Goal: Task Accomplishment & Management: Use online tool/utility

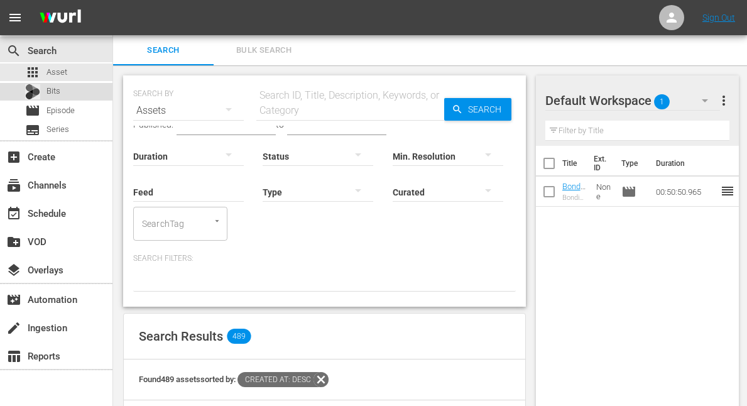
click at [41, 87] on div "Bits" at bounding box center [42, 92] width 35 height 18
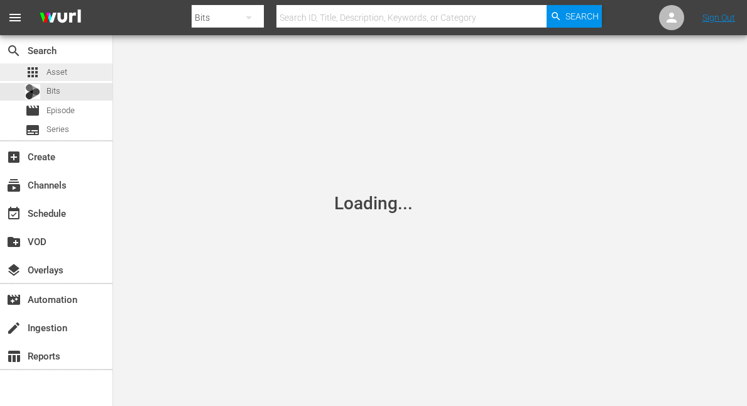
click at [53, 69] on span "Asset" at bounding box center [56, 72] width 21 height 13
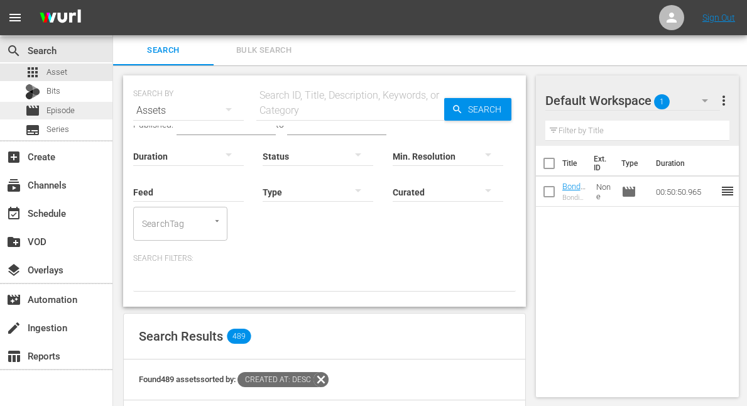
click at [59, 107] on span "Episode" at bounding box center [60, 110] width 28 height 13
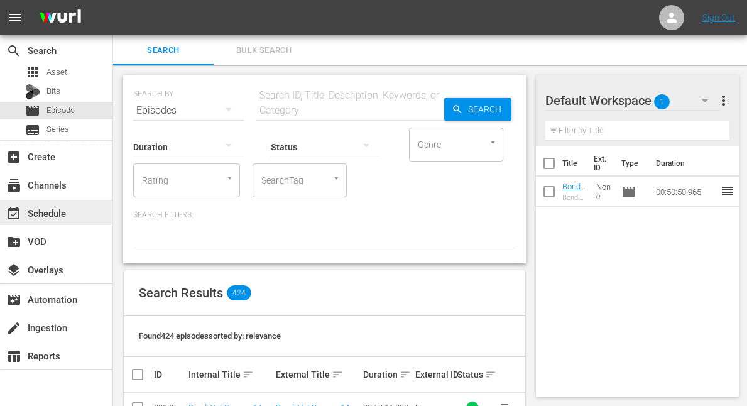
click at [41, 212] on div "event_available Schedule" at bounding box center [35, 210] width 70 height 11
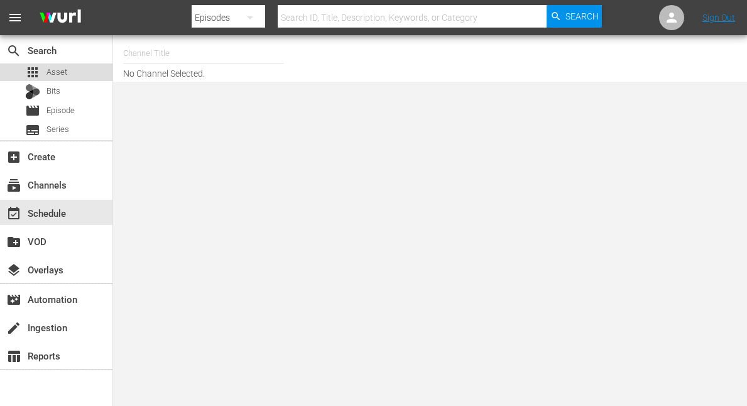
click at [53, 70] on span "Asset" at bounding box center [56, 72] width 21 height 13
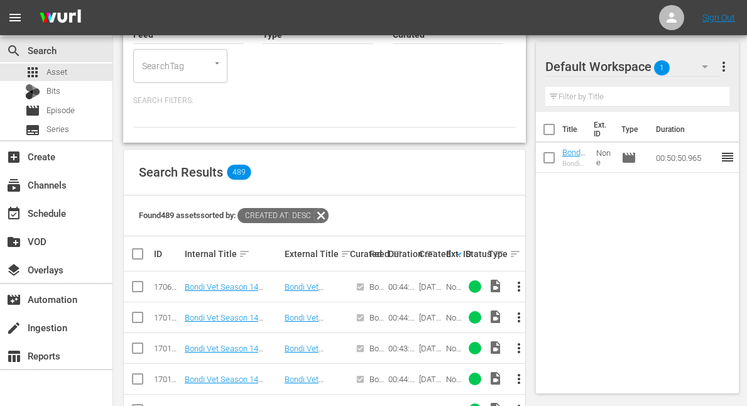
scroll to position [159, 0]
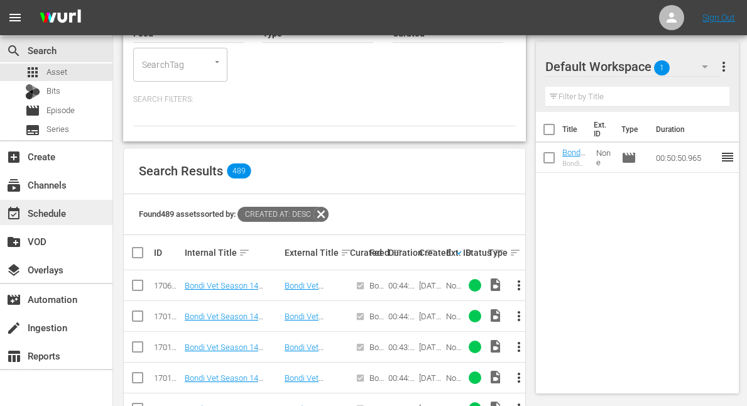
click at [37, 213] on div "event_available Schedule" at bounding box center [35, 210] width 70 height 11
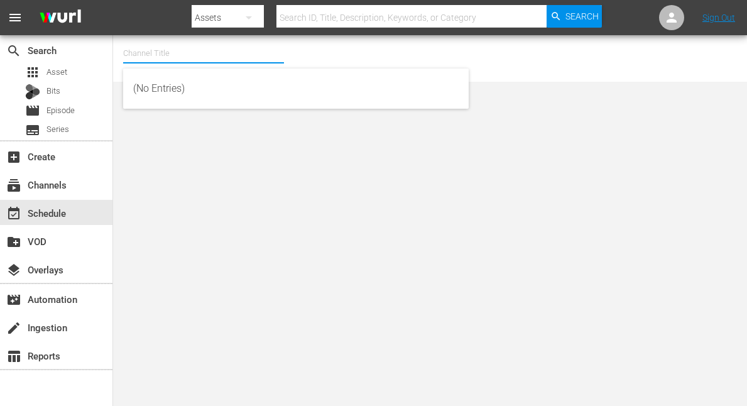
click at [188, 45] on input "text" at bounding box center [203, 53] width 161 height 30
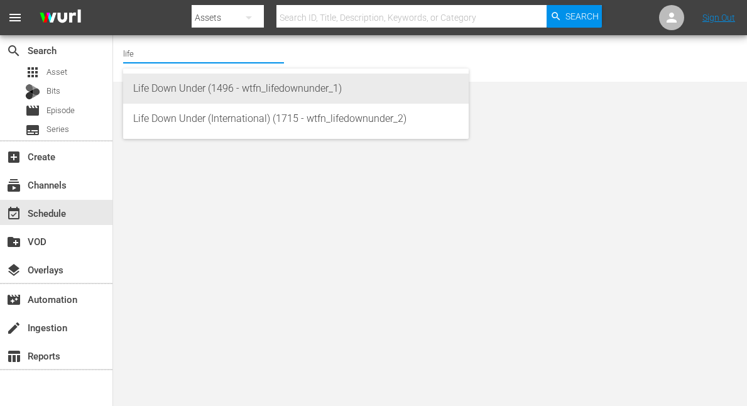
click at [169, 89] on div "Life Down Under (1496 - wtfn_lifedownunder_1)" at bounding box center [295, 88] width 325 height 30
type input "Life Down Under (1496 - wtfn_lifedownunder_1)"
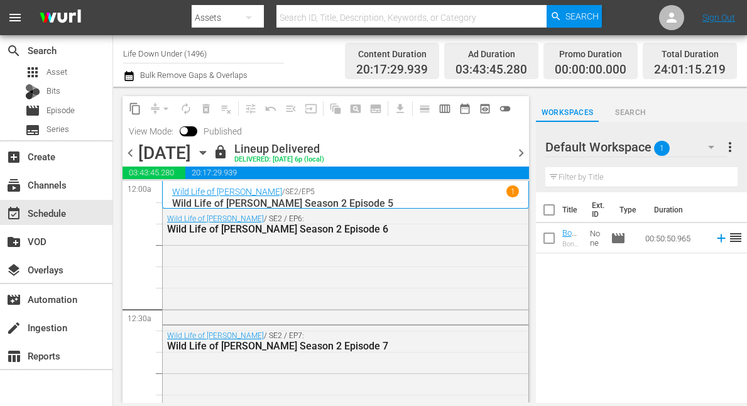
click at [205, 153] on icon "button" at bounding box center [203, 152] width 6 height 3
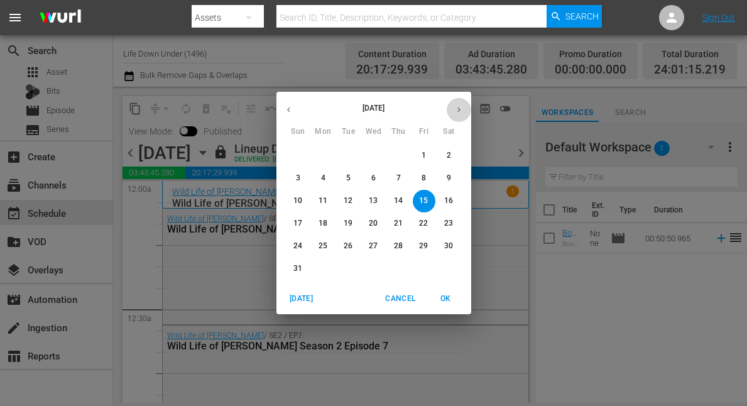
drag, startPoint x: 460, startPoint y: 111, endPoint x: 442, endPoint y: 122, distance: 21.3
click at [459, 112] on icon "button" at bounding box center [458, 109] width 9 height 9
click at [393, 151] on span "4" at bounding box center [398, 155] width 23 height 11
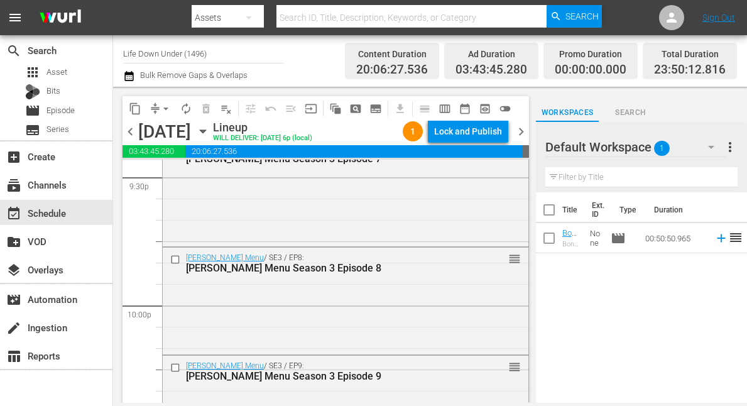
scroll to position [5944, 0]
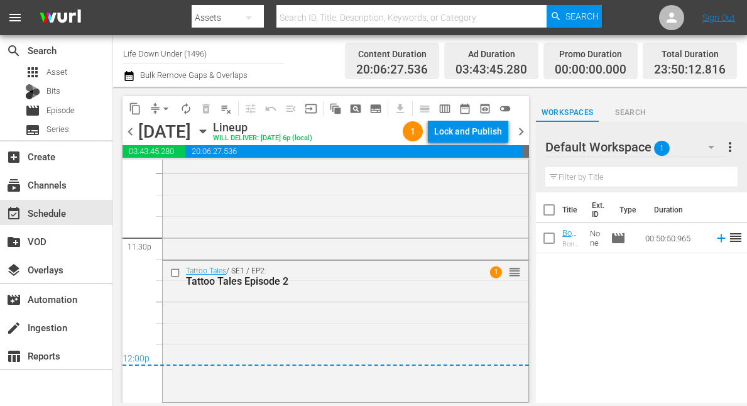
click at [518, 131] on span "chevron_right" at bounding box center [521, 132] width 16 height 16
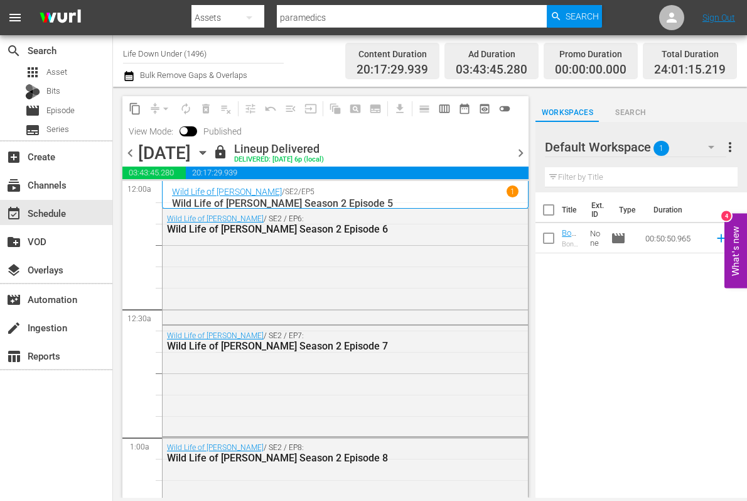
click at [210, 153] on icon "button" at bounding box center [203, 153] width 14 height 14
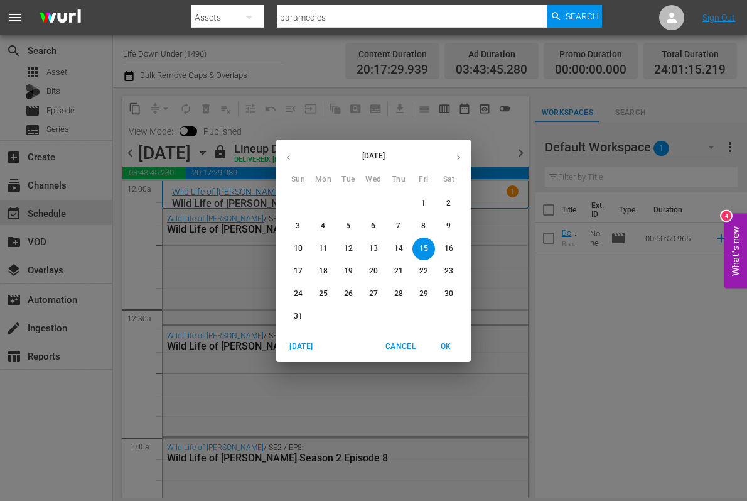
click at [460, 154] on icon "button" at bounding box center [458, 157] width 9 height 9
click at [399, 201] on p "4" at bounding box center [398, 203] width 4 height 11
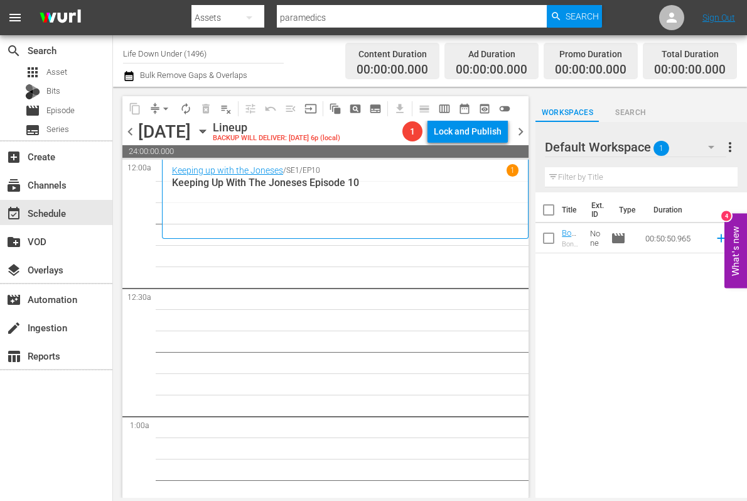
click at [210, 132] on icon "button" at bounding box center [203, 131] width 14 height 14
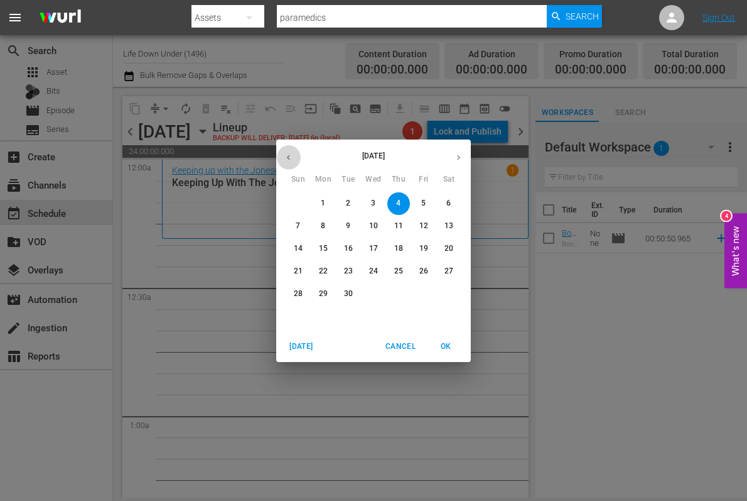
drag, startPoint x: 291, startPoint y: 156, endPoint x: 303, endPoint y: 166, distance: 16.1
click at [291, 156] on icon "button" at bounding box center [288, 157] width 9 height 9
click at [420, 268] on p "22" at bounding box center [424, 271] width 9 height 11
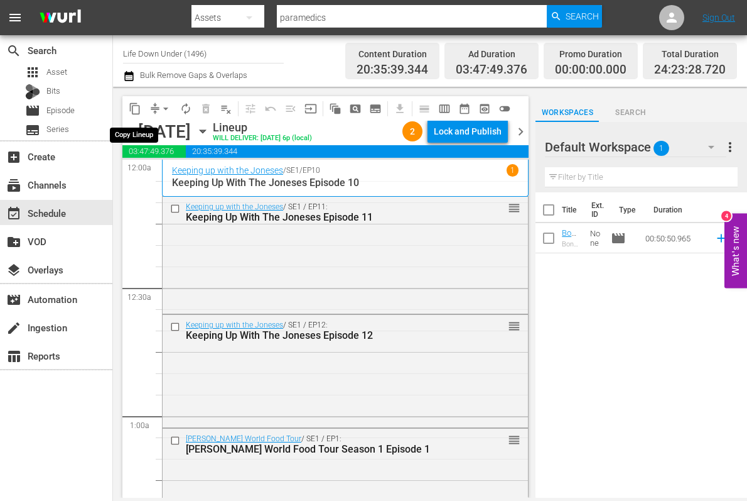
click at [135, 110] on span "content_copy" at bounding box center [135, 108] width 13 height 13
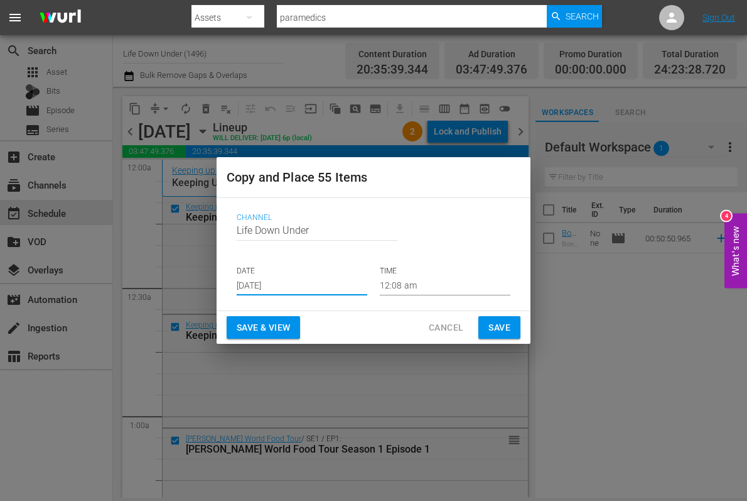
click at [306, 287] on input "Aug 17th 2025" at bounding box center [302, 285] width 131 height 19
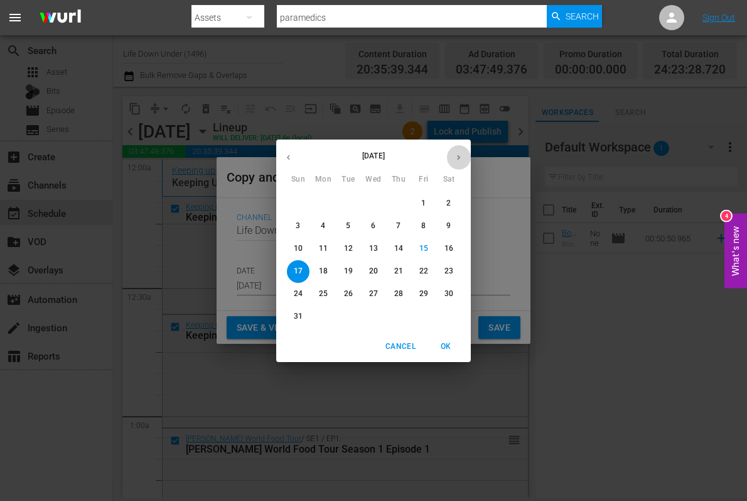
drag, startPoint x: 462, startPoint y: 160, endPoint x: 471, endPoint y: 193, distance: 34.4
click at [463, 161] on button "button" at bounding box center [459, 157] width 24 height 24
drag, startPoint x: 399, startPoint y: 203, endPoint x: 394, endPoint y: 246, distance: 43.7
click at [399, 205] on p "4" at bounding box center [398, 203] width 4 height 11
type input "Sep 4th 2025"
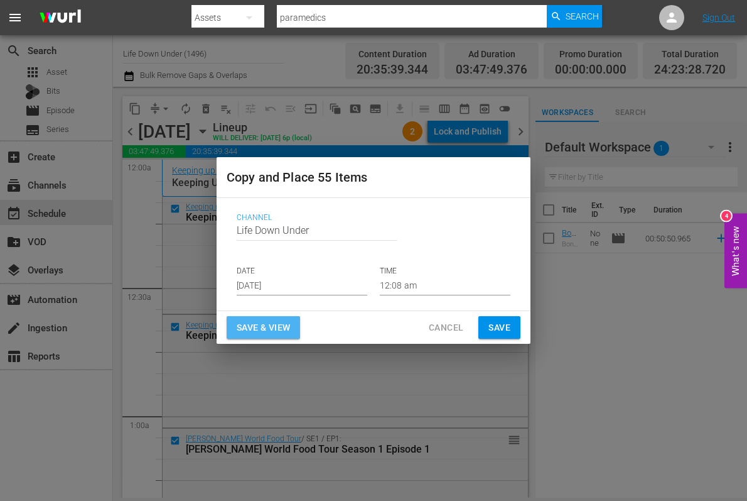
click at [259, 327] on span "Save & View" at bounding box center [263, 328] width 53 height 16
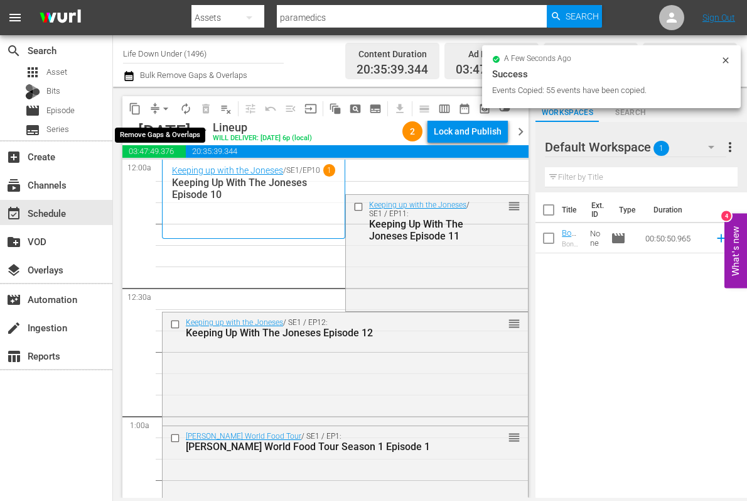
click at [165, 107] on span "arrow_drop_down" at bounding box center [166, 108] width 13 height 13
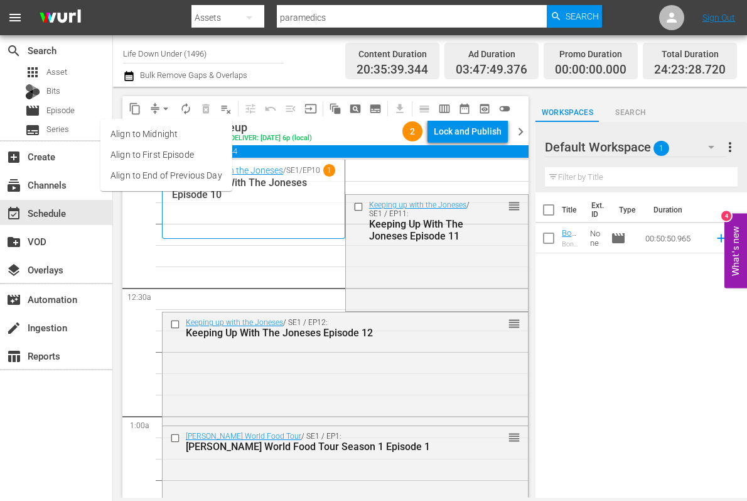
click at [137, 171] on li "Align to End of Previous Day" at bounding box center [166, 175] width 132 height 21
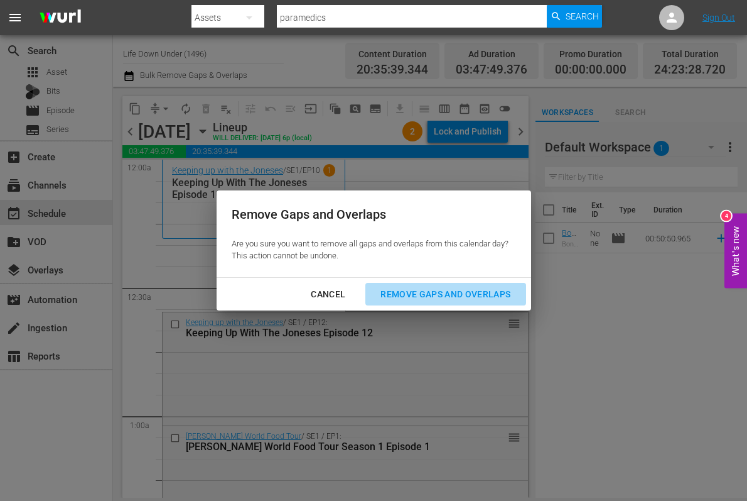
drag, startPoint x: 466, startPoint y: 295, endPoint x: 450, endPoint y: 300, distance: 16.3
click at [466, 295] on div "Remove Gaps and Overlaps" at bounding box center [446, 294] width 150 height 16
